Goal: Task Accomplishment & Management: Complete application form

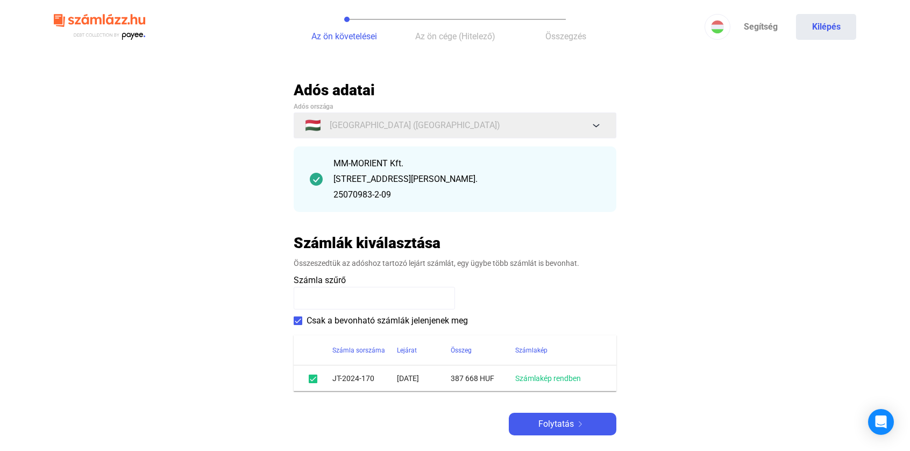
drag, startPoint x: 393, startPoint y: 194, endPoint x: 330, endPoint y: 202, distance: 62.8
click at [330, 202] on div "MM-MORIENT Kft. [STREET_ADDRESS][PERSON_NAME]. 25070983-2-09" at bounding box center [455, 179] width 323 height 66
copy div "25070983-2-09"
click at [581, 423] on img at bounding box center [580, 423] width 13 height 5
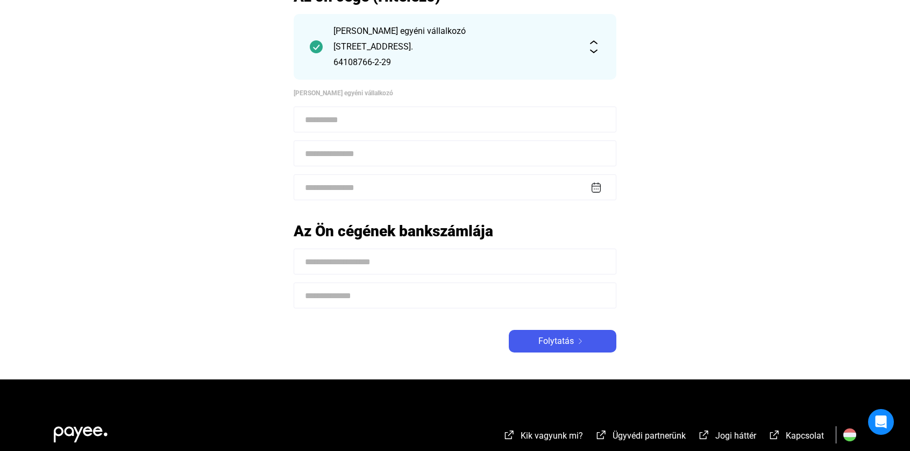
scroll to position [108, 0]
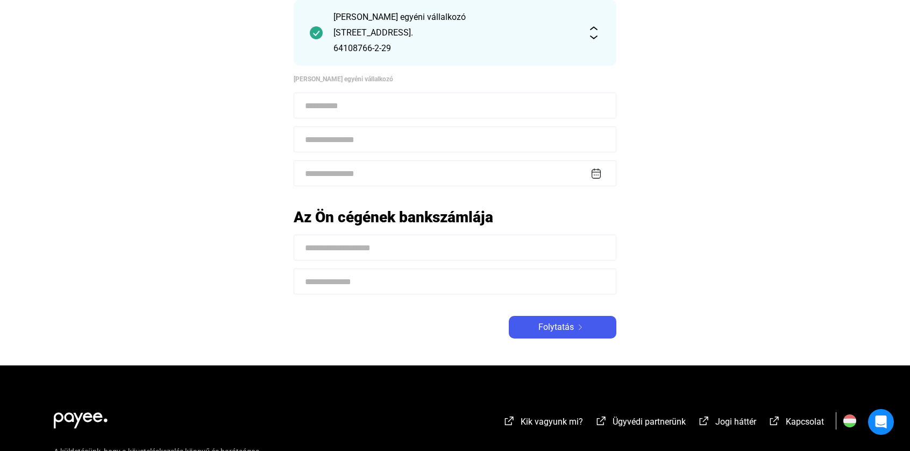
click at [348, 249] on input at bounding box center [455, 247] width 323 height 26
type input "**********"
click at [358, 284] on input at bounding box center [455, 281] width 323 height 26
click at [344, 281] on input "**********" at bounding box center [455, 281] width 323 height 26
click at [383, 281] on input "**********" at bounding box center [455, 281] width 323 height 26
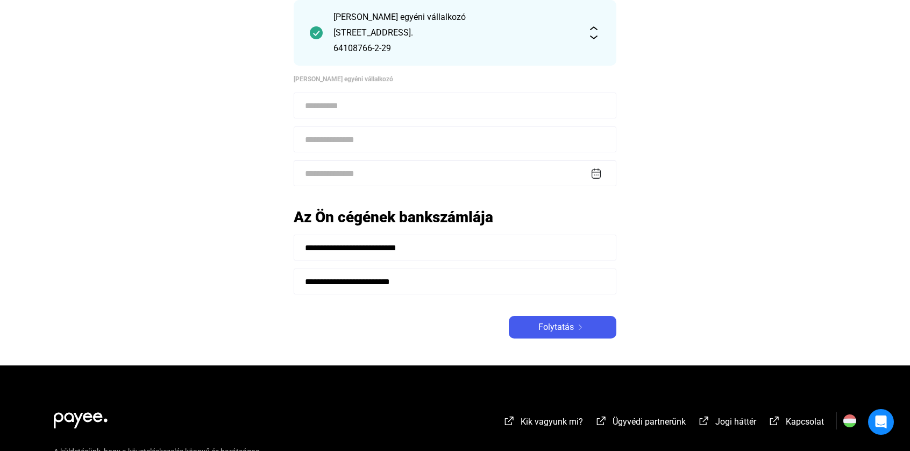
scroll to position [0, 0]
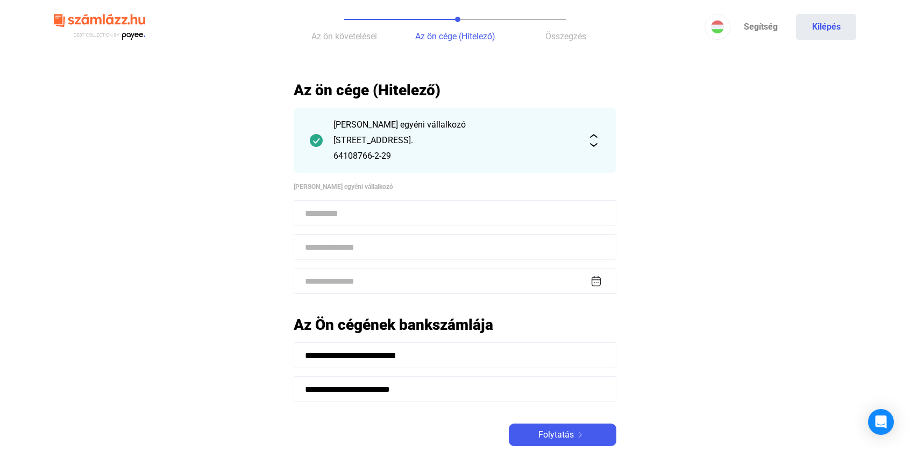
type input "**********"
click at [322, 212] on input at bounding box center [455, 213] width 323 height 26
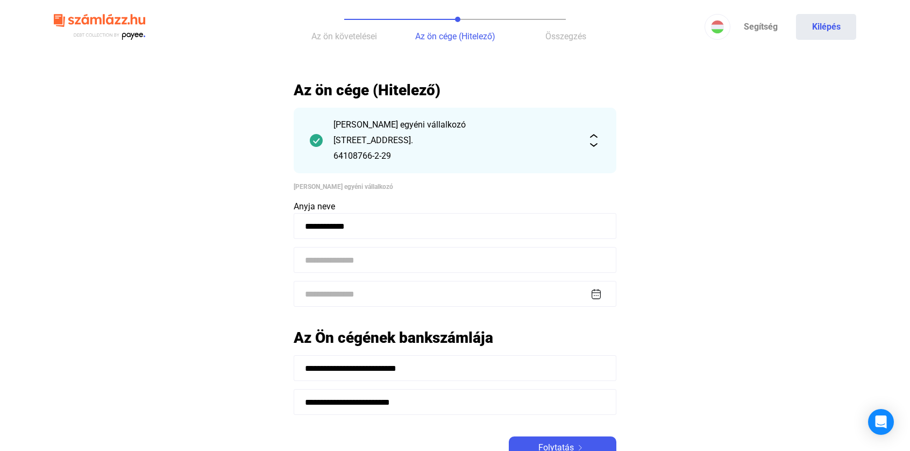
type input "**********"
click at [334, 253] on input at bounding box center [455, 260] width 323 height 26
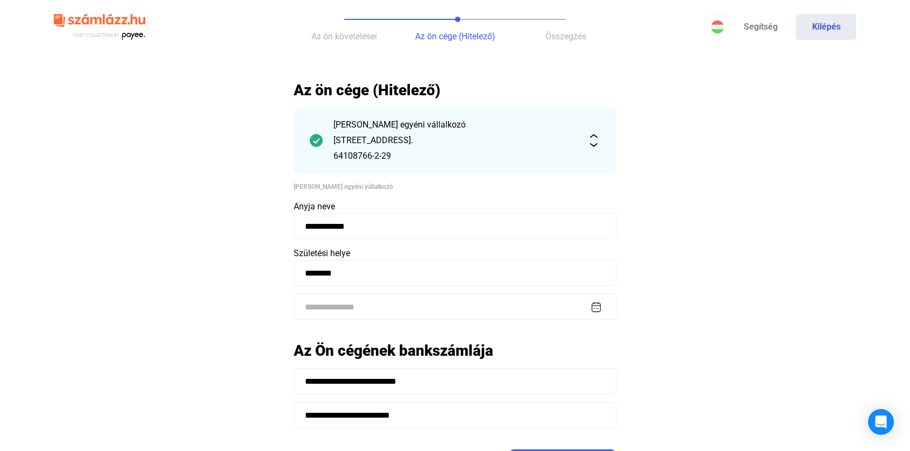
type input "********"
click at [351, 304] on input at bounding box center [455, 307] width 323 height 26
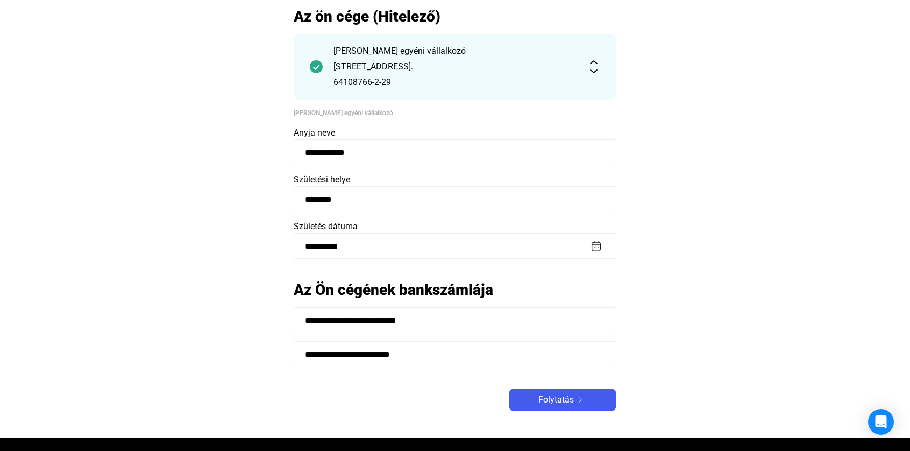
scroll to position [108, 0]
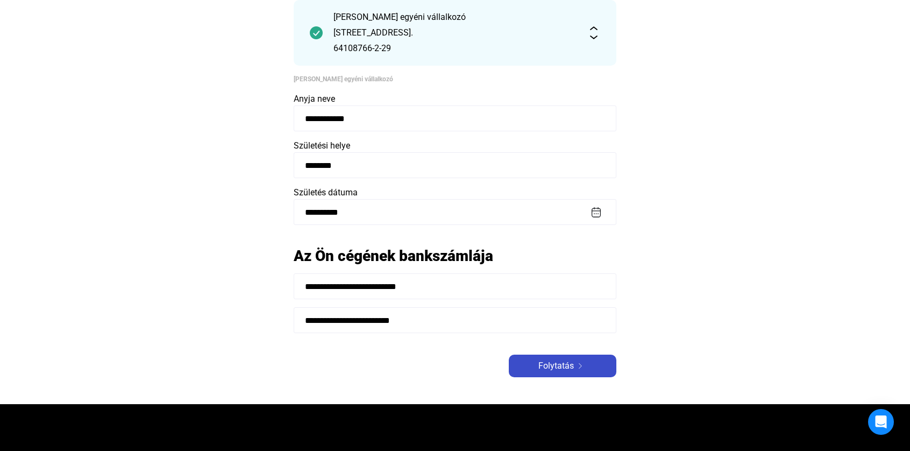
type input "**********"
click at [550, 369] on span "Folytatás" at bounding box center [555, 365] width 35 height 13
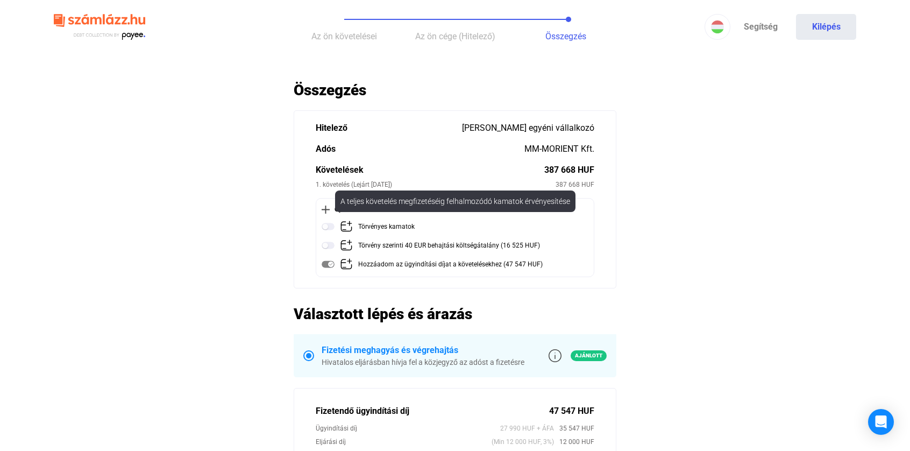
click at [326, 226] on img at bounding box center [328, 226] width 13 height 13
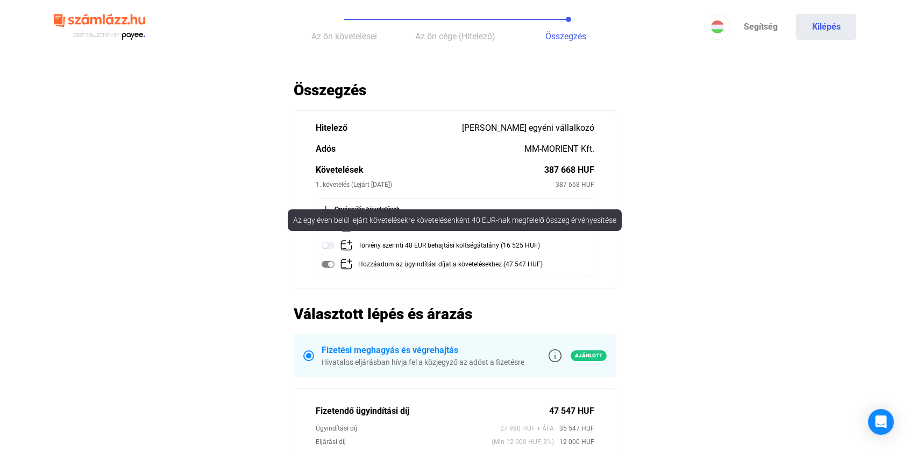
click at [328, 245] on img at bounding box center [328, 245] width 13 height 13
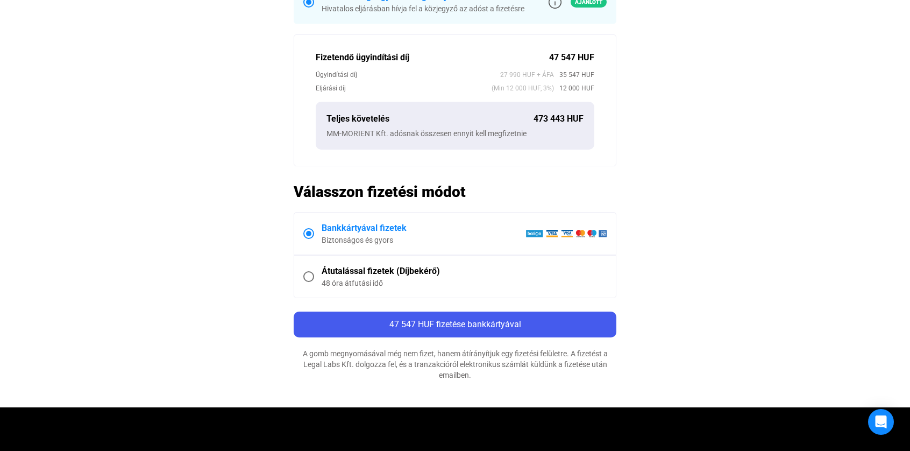
scroll to position [376, 0]
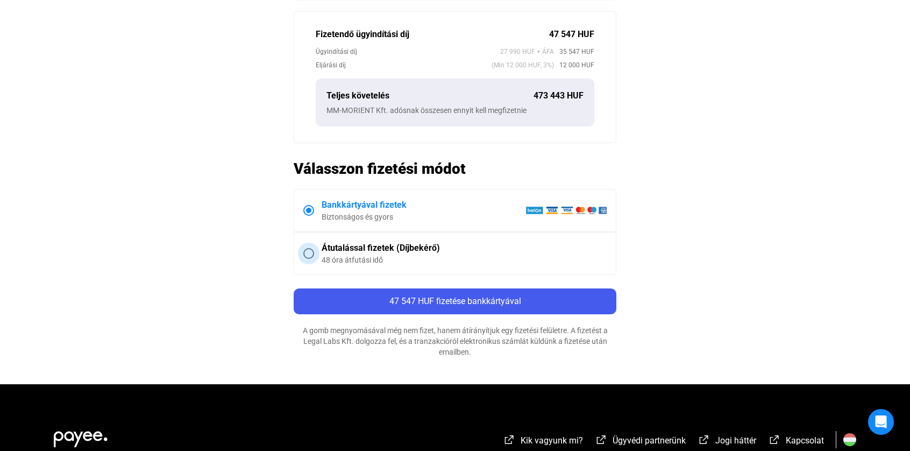
click at [310, 249] on span at bounding box center [308, 253] width 11 height 11
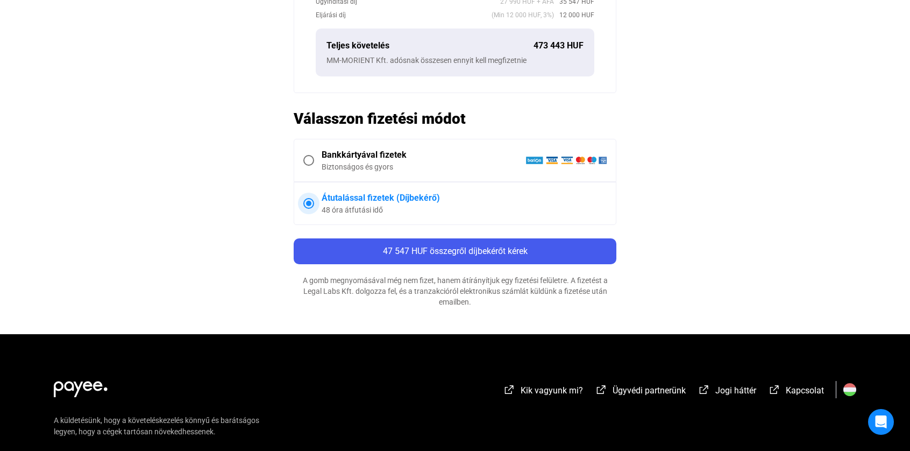
scroll to position [430, 0]
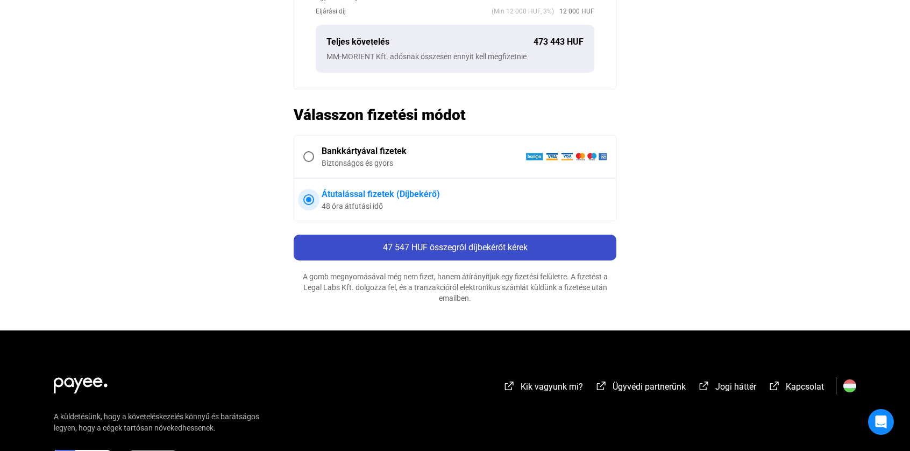
click at [583, 246] on div "47 547 HUF összegről díjbekérőt kérek" at bounding box center [455, 247] width 316 height 13
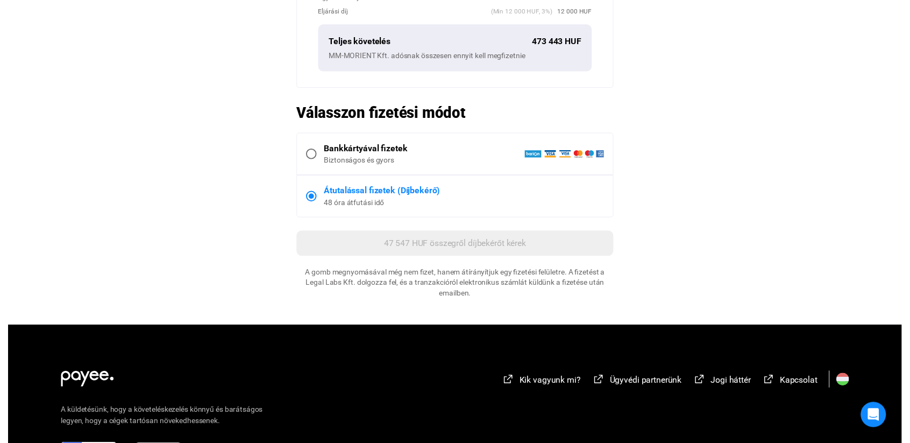
scroll to position [0, 0]
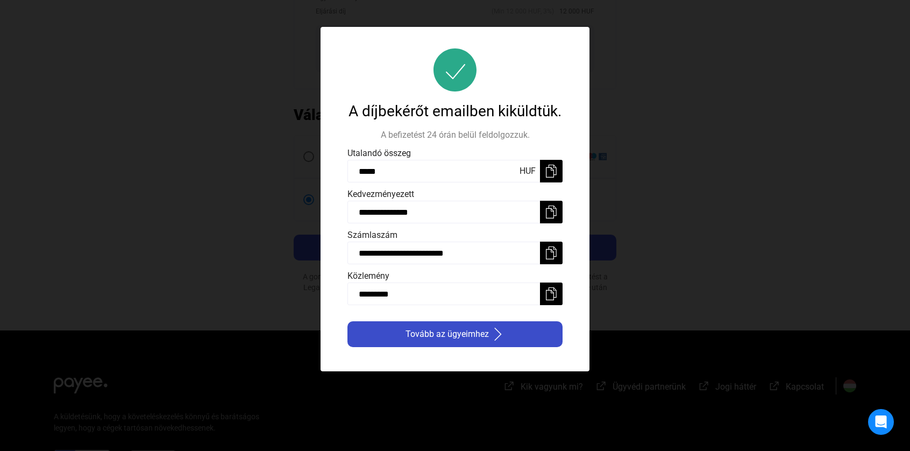
click at [489, 332] on payee-icon "button" at bounding box center [497, 333] width 16 height 13
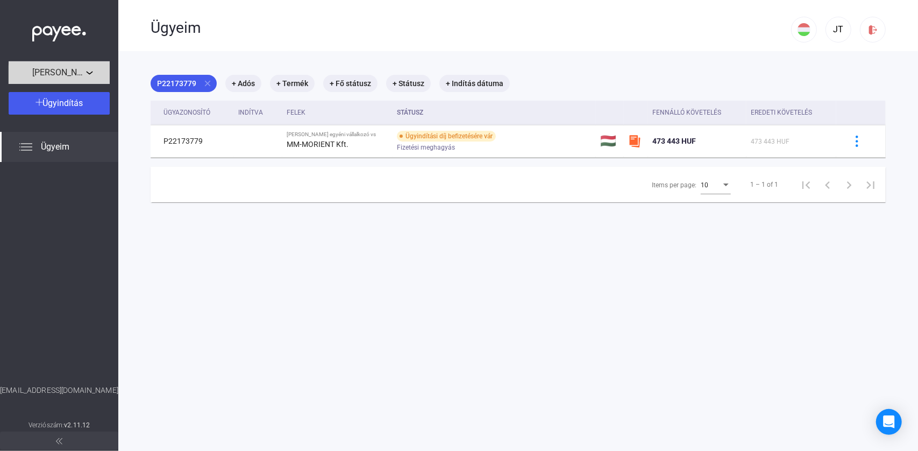
click at [83, 75] on span "[PERSON_NAME] egyéni vállalkozó" at bounding box center [59, 72] width 54 height 13
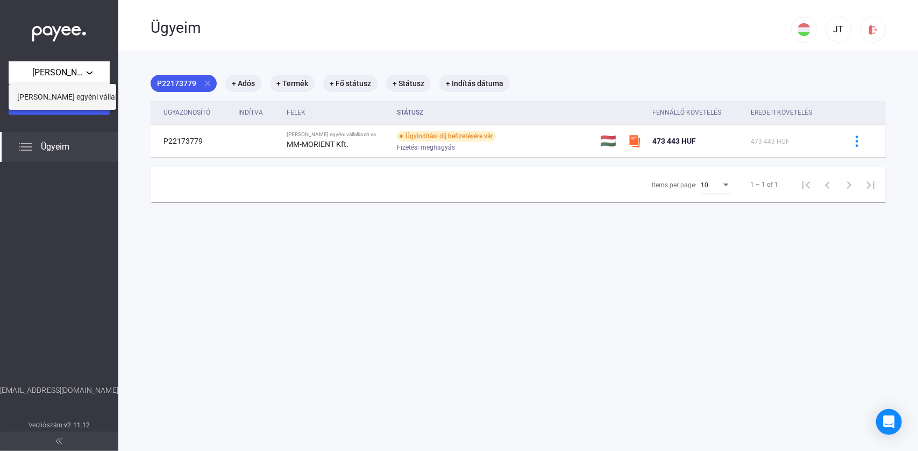
click at [80, 98] on span "[PERSON_NAME] egyéni vállalkozó" at bounding box center [75, 96] width 116 height 13
click at [58, 146] on span "Ügyeim" at bounding box center [55, 146] width 29 height 13
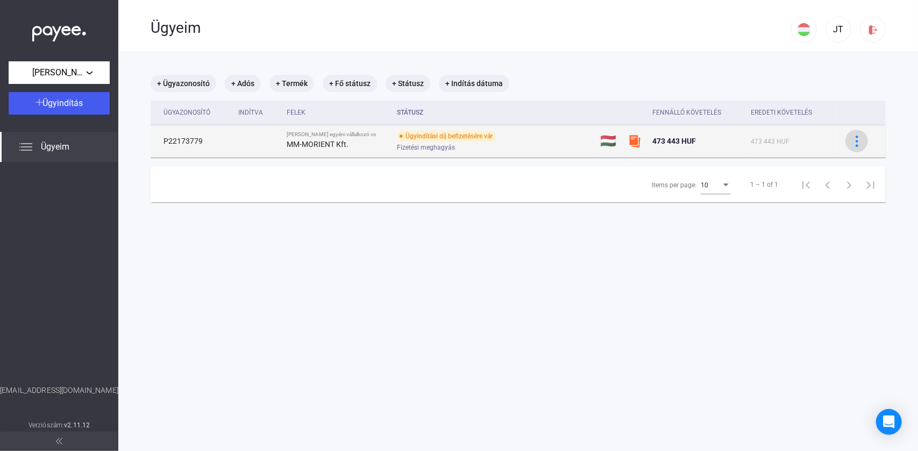
click at [855, 142] on div at bounding box center [857, 141] width 16 height 11
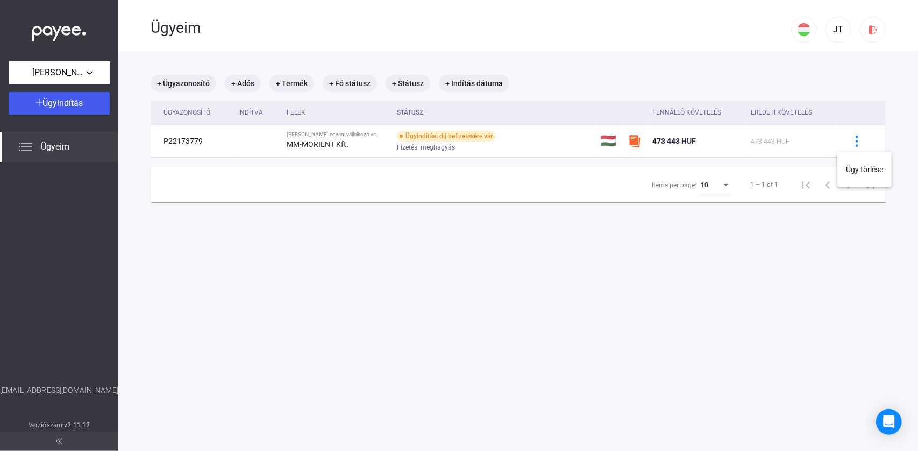
click at [610, 251] on div at bounding box center [459, 225] width 918 height 451
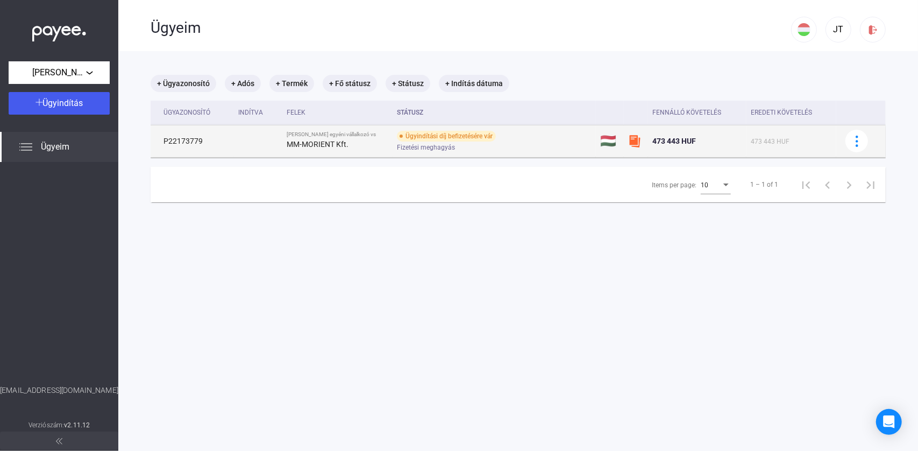
click at [301, 145] on strong "MM-MORIENT Kft." at bounding box center [318, 144] width 62 height 9
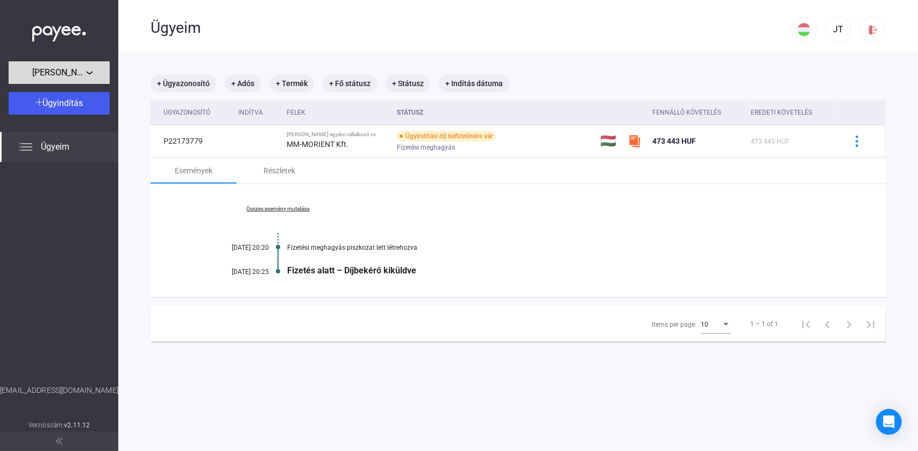
click at [65, 75] on span "[PERSON_NAME] egyéni vállalkozó" at bounding box center [59, 72] width 54 height 13
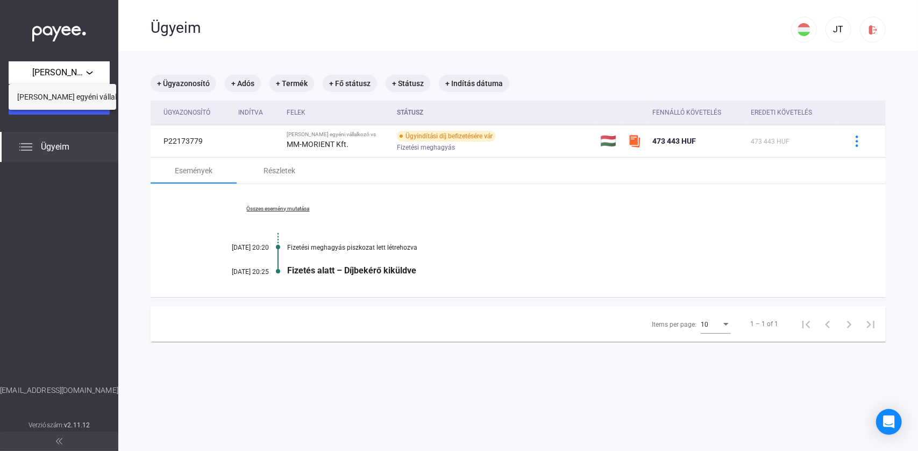
click at [65, 95] on span "[PERSON_NAME] egyéni vállalkozó" at bounding box center [75, 96] width 116 height 13
click at [74, 101] on span "Ügyindítás" at bounding box center [63, 103] width 40 height 10
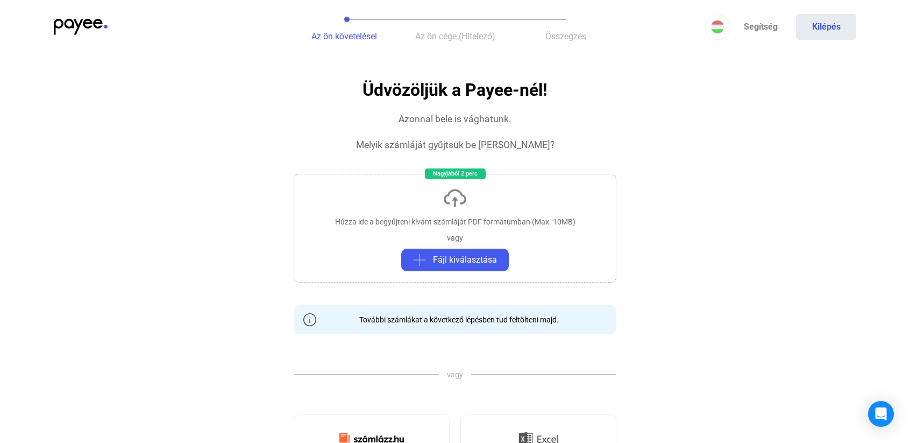
click at [367, 35] on span "Az ön követelései" at bounding box center [344, 36] width 66 height 10
click at [91, 26] on img at bounding box center [81, 27] width 54 height 16
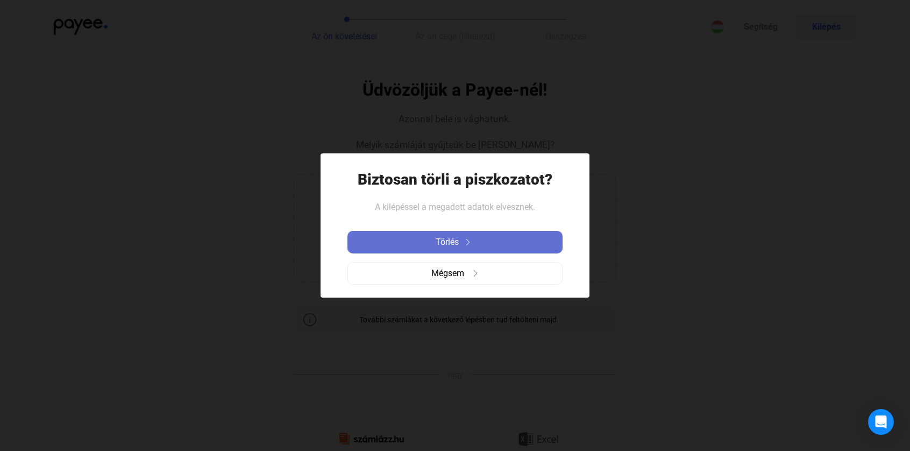
click at [417, 241] on div "Törlés" at bounding box center [455, 242] width 209 height 13
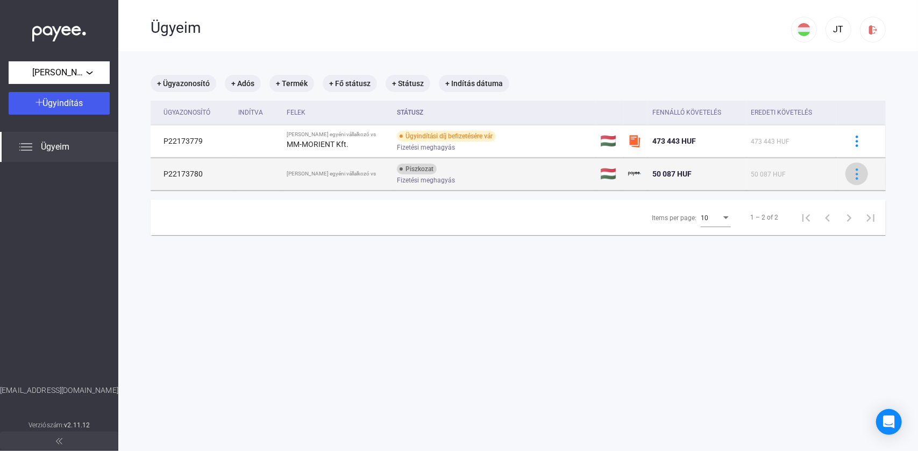
click at [851, 173] on img at bounding box center [856, 173] width 11 height 11
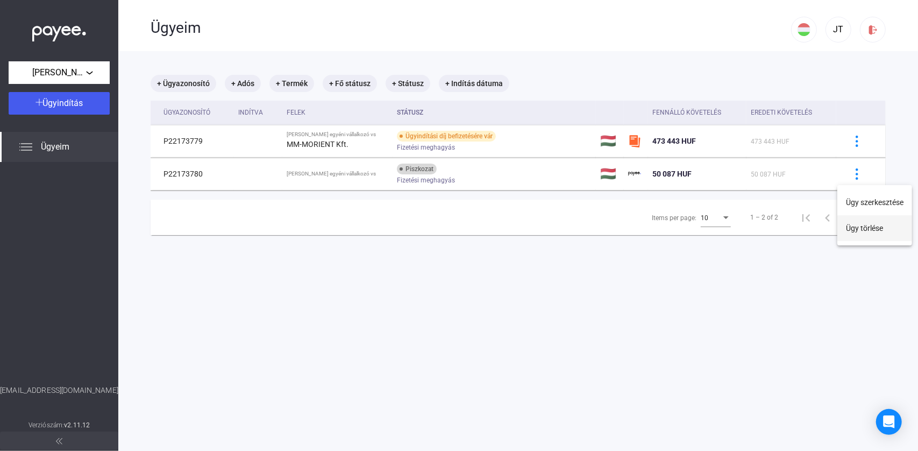
click at [853, 229] on button "Ügy törlése" at bounding box center [874, 228] width 75 height 26
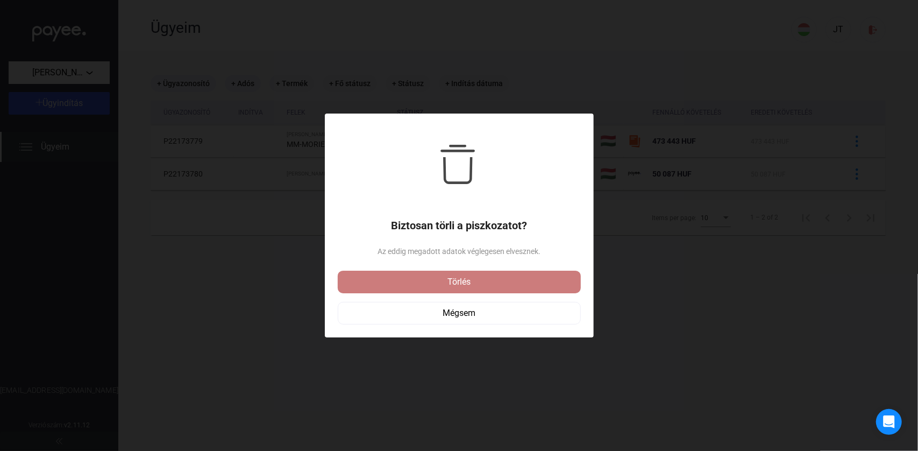
click at [433, 274] on button "Törlés" at bounding box center [459, 281] width 243 height 23
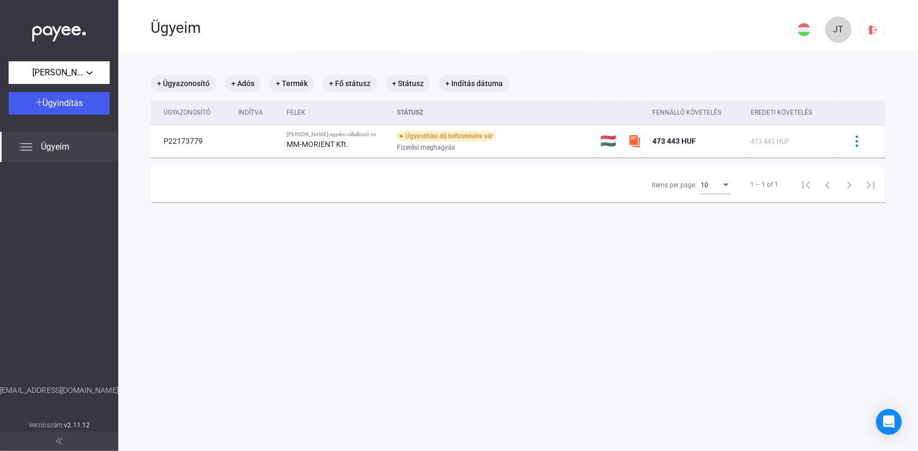
click at [831, 36] on button "JT" at bounding box center [838, 30] width 26 height 26
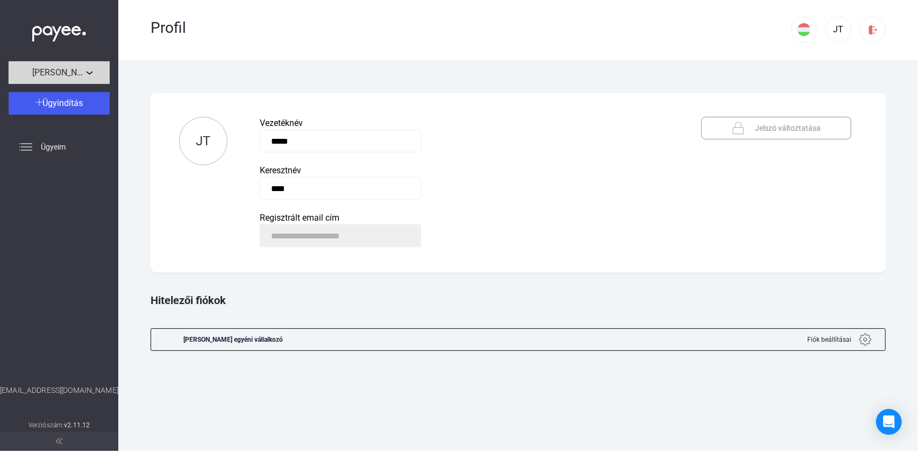
click at [61, 75] on span "[PERSON_NAME] egyéni vállalkozó" at bounding box center [59, 72] width 54 height 13
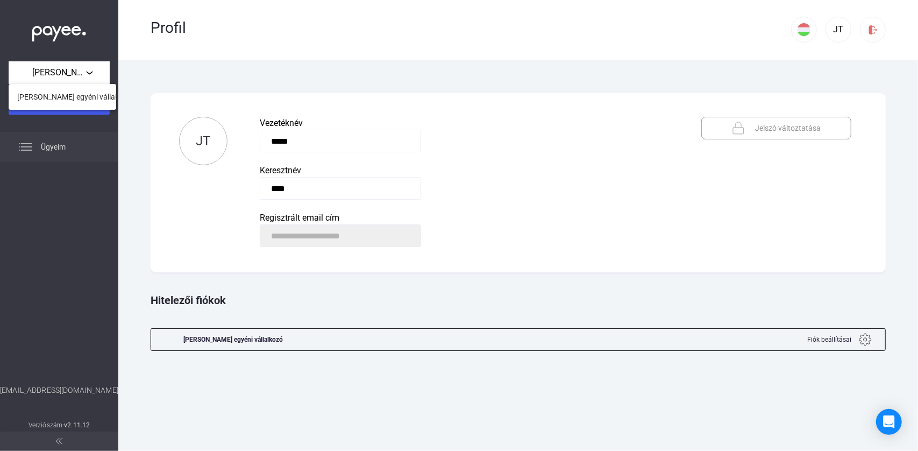
click at [42, 150] on div at bounding box center [459, 225] width 918 height 451
click at [42, 146] on span "Ügyeim" at bounding box center [53, 146] width 25 height 13
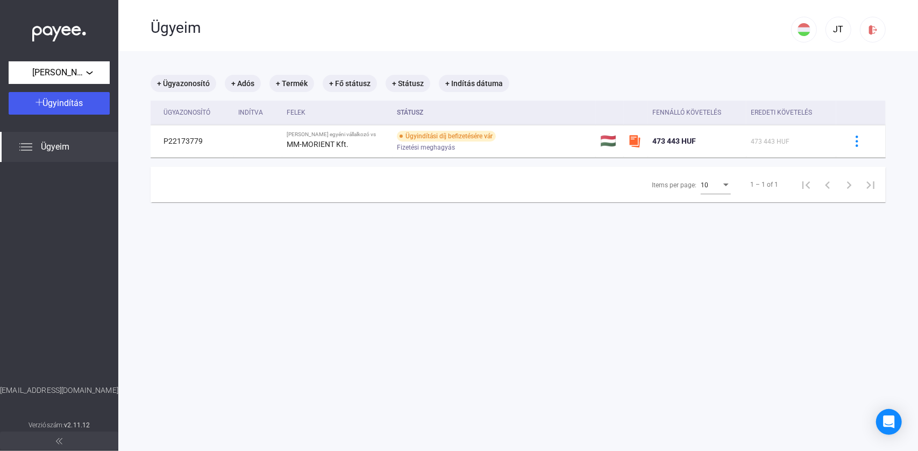
click at [59, 141] on span "Ügyeim" at bounding box center [55, 146] width 29 height 13
click at [49, 148] on span "Ügyeim" at bounding box center [55, 146] width 29 height 13
click at [52, 69] on span "[PERSON_NAME] egyéni vállalkozó" at bounding box center [59, 72] width 54 height 13
click at [61, 94] on span "[PERSON_NAME] egyéni vállalkozó" at bounding box center [75, 96] width 116 height 13
click at [48, 148] on span "Ügyeim" at bounding box center [55, 146] width 29 height 13
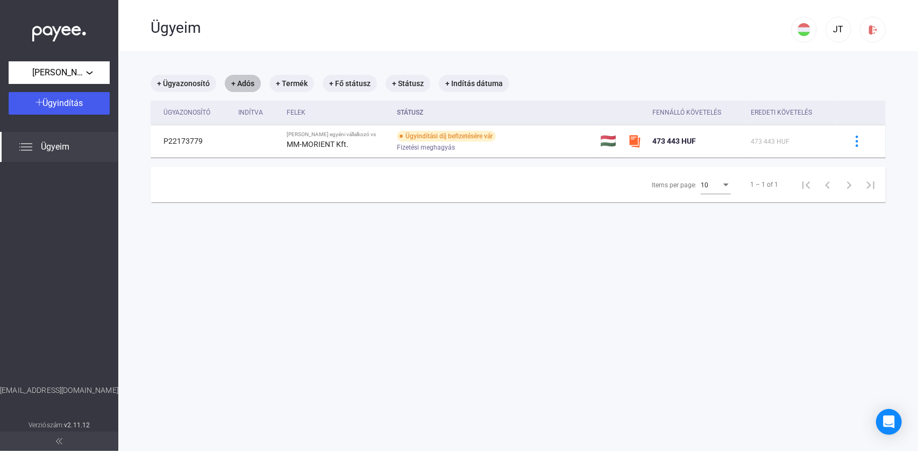
click at [241, 86] on mat-chip "+ Adós" at bounding box center [243, 83] width 36 height 17
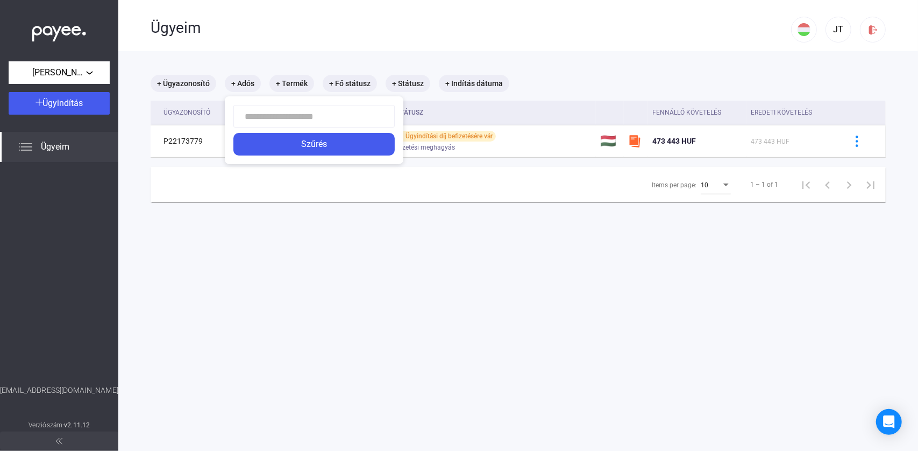
drag, startPoint x: 383, startPoint y: 206, endPoint x: 378, endPoint y: 198, distance: 9.0
click at [382, 205] on div at bounding box center [459, 225] width 918 height 451
